Goal: Task Accomplishment & Management: Complete application form

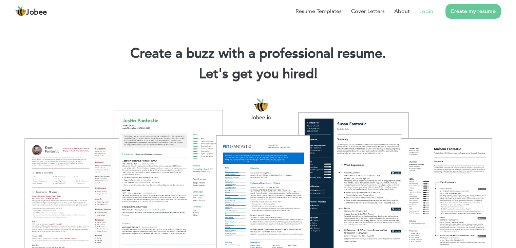
click at [430, 10] on link "Login" at bounding box center [427, 11] width 14 height 8
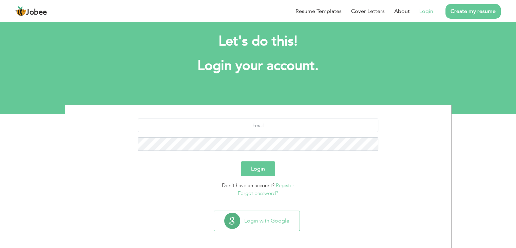
scroll to position [10, 0]
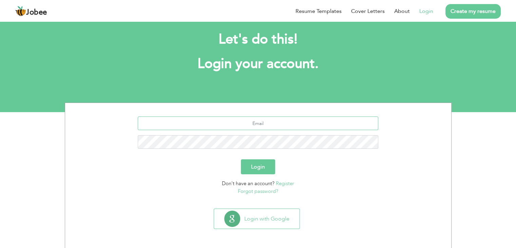
click at [304, 127] on input "text" at bounding box center [258, 123] width 241 height 14
type input "[EMAIL_ADDRESS][DOMAIN_NAME]"
click at [241, 159] on button "Login" at bounding box center [258, 166] width 34 height 15
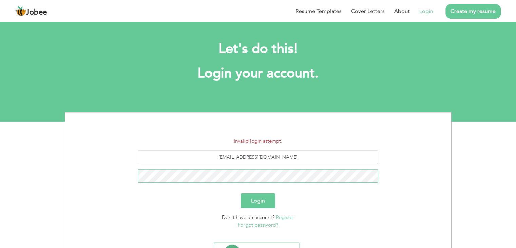
click at [241, 193] on button "Login" at bounding box center [258, 200] width 34 height 15
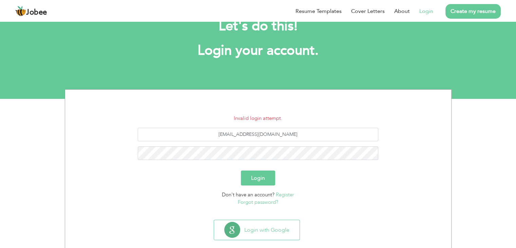
scroll to position [34, 0]
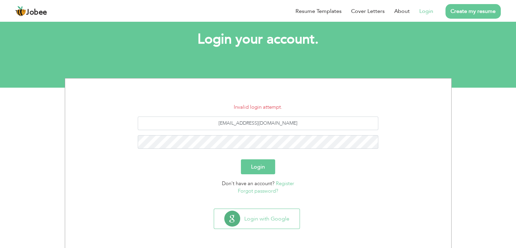
click at [259, 195] on section "Invalid login attempt. thenomanbutt@gmail.com Login Don't have an account? Regi…" at bounding box center [258, 141] width 376 height 127
click at [259, 192] on link "Forgot password?" at bounding box center [258, 190] width 40 height 7
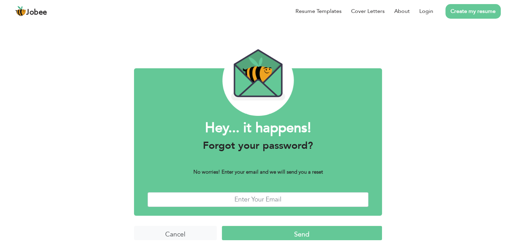
scroll to position [5, 0]
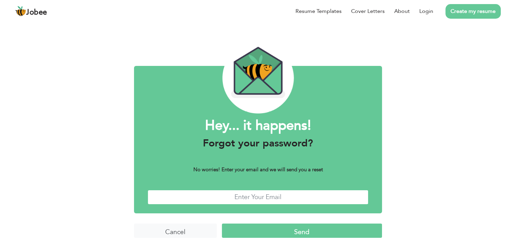
click at [266, 198] on input "text" at bounding box center [258, 197] width 221 height 15
type input "thenomanbutt@gmail.com"
click at [299, 228] on input "Send" at bounding box center [302, 230] width 160 height 15
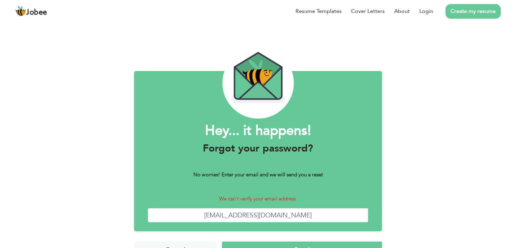
click at [303, 210] on input "[EMAIL_ADDRESS][DOMAIN_NAME]" at bounding box center [258, 215] width 221 height 15
click at [304, 210] on input "thenomanbutt@gmail.com" at bounding box center [258, 215] width 221 height 15
type input "mei"
click at [432, 12] on link "Login" at bounding box center [427, 11] width 14 height 8
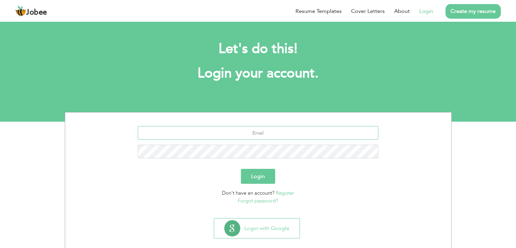
click at [269, 131] on input "text" at bounding box center [258, 133] width 241 height 14
type input "mein.noman@gmail.com"
click at [241, 169] on button "Login" at bounding box center [258, 176] width 34 height 15
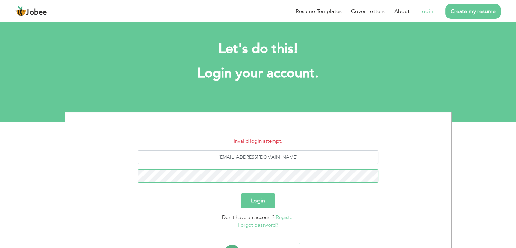
click at [241, 193] on button "Login" at bounding box center [258, 200] width 34 height 15
click at [270, 226] on link "Forgot password?" at bounding box center [258, 224] width 40 height 7
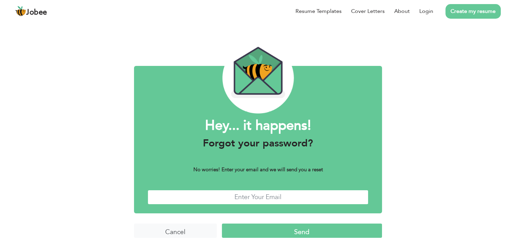
click at [265, 201] on input "text" at bounding box center [258, 197] width 221 height 15
type input "[EMAIL_ADDRESS][DOMAIN_NAME]"
click at [284, 234] on input "Send" at bounding box center [302, 230] width 160 height 15
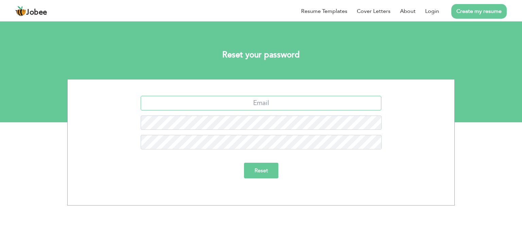
click at [267, 105] on input "text" at bounding box center [261, 103] width 241 height 15
type input "[EMAIL_ADDRESS][DOMAIN_NAME]"
click at [268, 173] on input "Reset" at bounding box center [261, 171] width 34 height 16
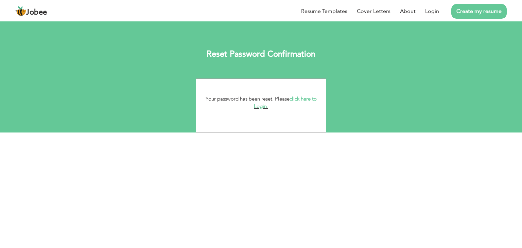
click at [306, 99] on link "click here to Login." at bounding box center [285, 102] width 63 height 15
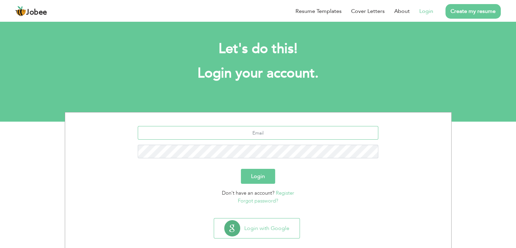
click at [282, 135] on input "text" at bounding box center [258, 133] width 241 height 14
type input "[EMAIL_ADDRESS][DOMAIN_NAME]"
click at [260, 179] on button "Login" at bounding box center [258, 176] width 34 height 15
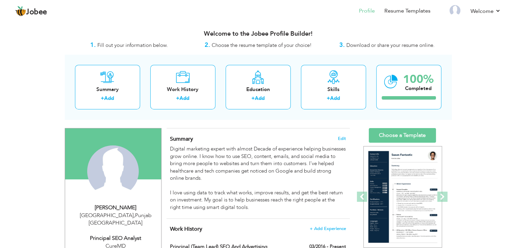
scroll to position [34, 0]
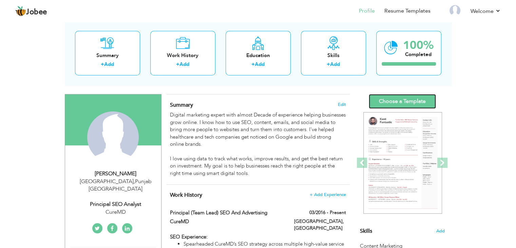
click at [401, 102] on link "Choose a Template" at bounding box center [402, 101] width 67 height 15
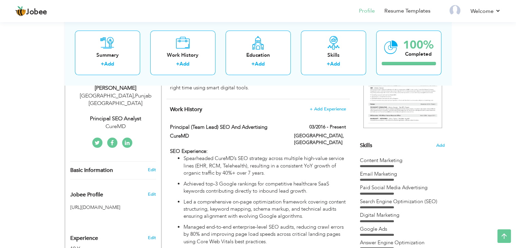
scroll to position [95, 0]
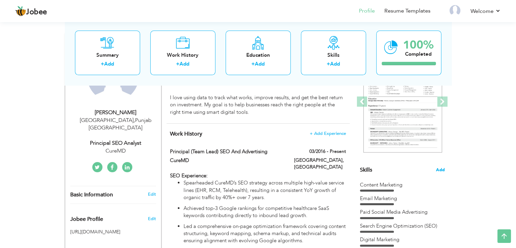
click at [440, 170] on span "Add" at bounding box center [440, 170] width 9 height 6
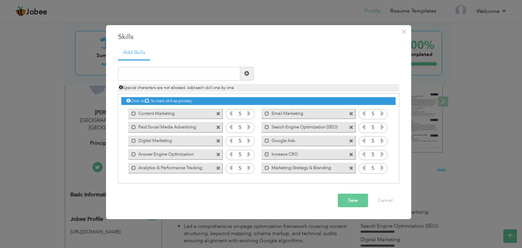
click at [353, 113] on span at bounding box center [352, 111] width 6 height 7
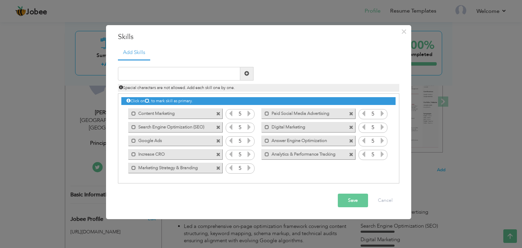
click at [218, 154] on span at bounding box center [218, 154] width 4 height 4
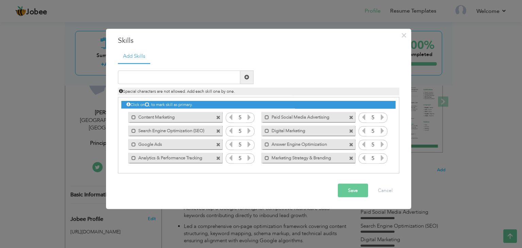
click at [248, 75] on span at bounding box center [246, 77] width 5 height 5
type input "AI Overview Optimization"
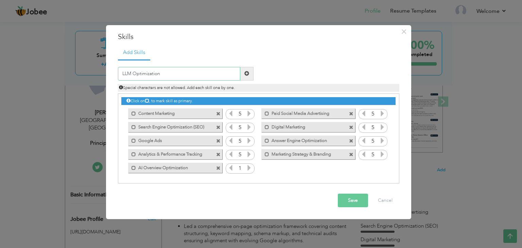
type input "LLM Optimization"
click at [248, 72] on span at bounding box center [246, 73] width 5 height 5
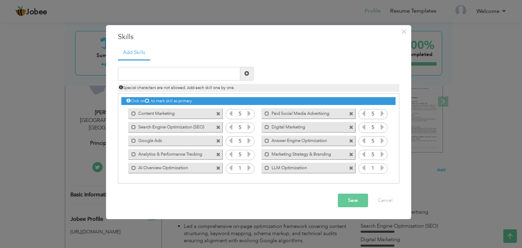
click at [352, 204] on button "Save" at bounding box center [353, 201] width 30 height 14
click at [249, 167] on icon at bounding box center [249, 168] width 6 height 6
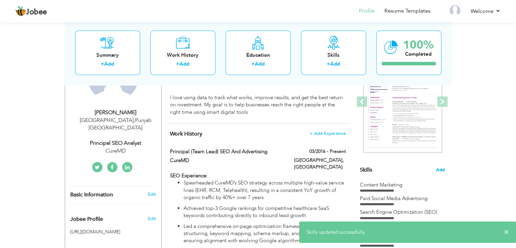
click at [442, 169] on span "Add" at bounding box center [440, 170] width 9 height 6
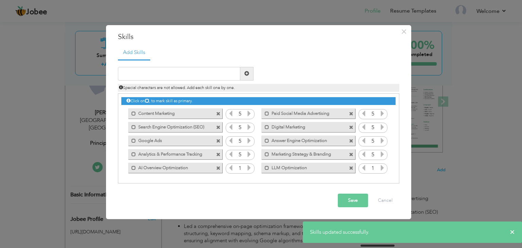
click at [248, 168] on icon at bounding box center [249, 168] width 6 height 6
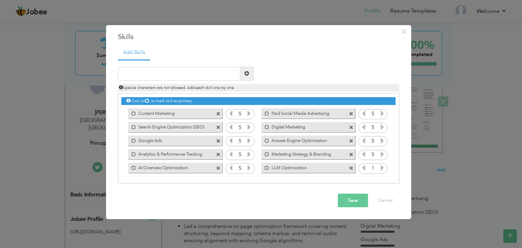
click at [384, 166] on icon at bounding box center [382, 168] width 6 height 6
click at [349, 203] on button "Save" at bounding box center [353, 201] width 30 height 14
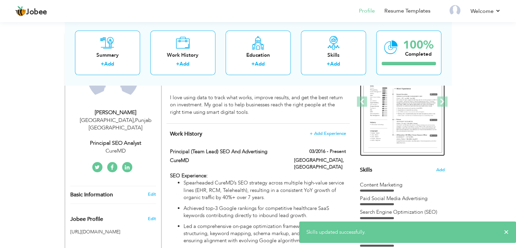
click at [401, 108] on img at bounding box center [403, 102] width 79 height 102
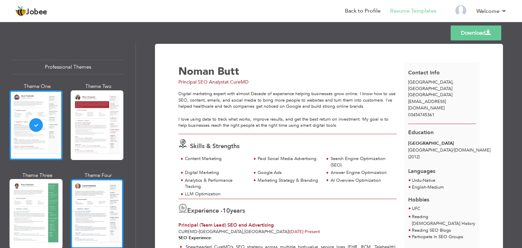
click at [99, 207] on div at bounding box center [97, 214] width 53 height 70
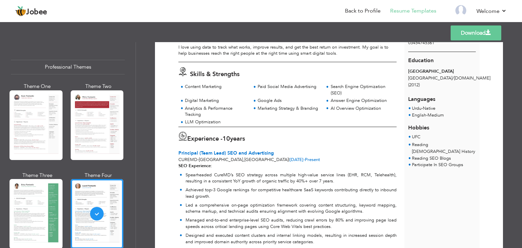
scroll to position [102, 0]
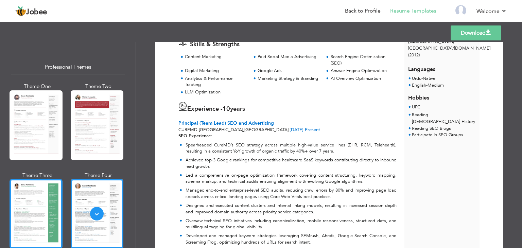
click at [35, 195] on div at bounding box center [36, 214] width 53 height 70
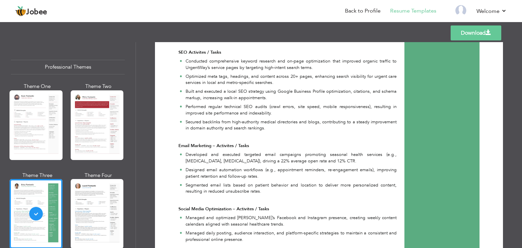
scroll to position [974, 0]
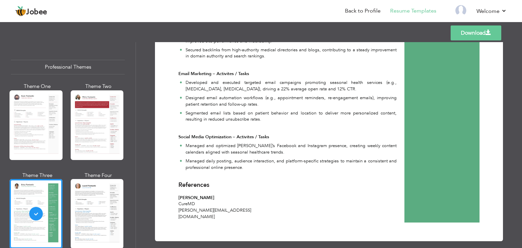
click at [472, 39] on link "Download" at bounding box center [475, 32] width 51 height 15
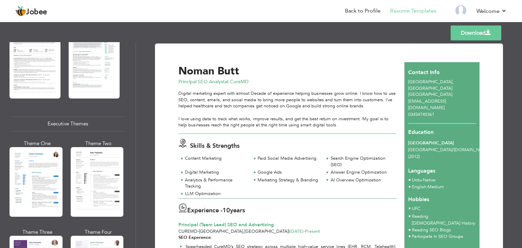
scroll to position [0, 0]
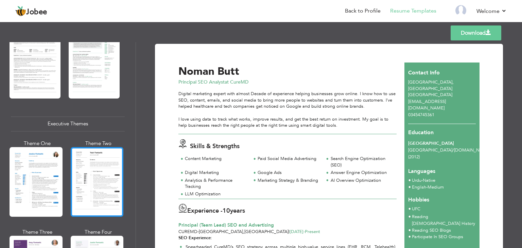
click at [82, 171] on div at bounding box center [97, 182] width 53 height 70
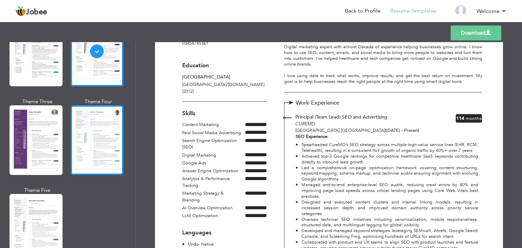
scroll to position [577, 0]
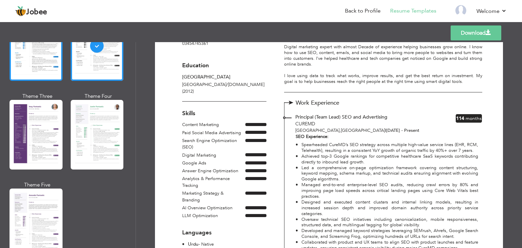
click at [37, 67] on div at bounding box center [36, 46] width 53 height 70
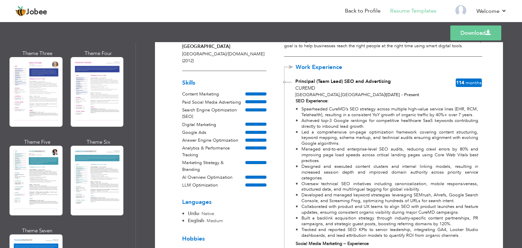
scroll to position [0, 0]
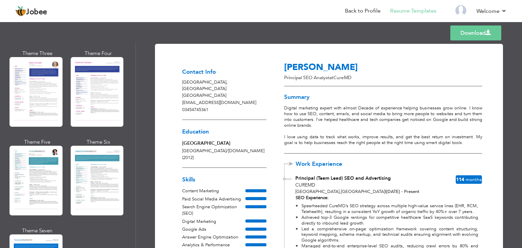
click at [472, 31] on link "Download" at bounding box center [475, 32] width 51 height 15
